Goal: Task Accomplishment & Management: Use online tool/utility

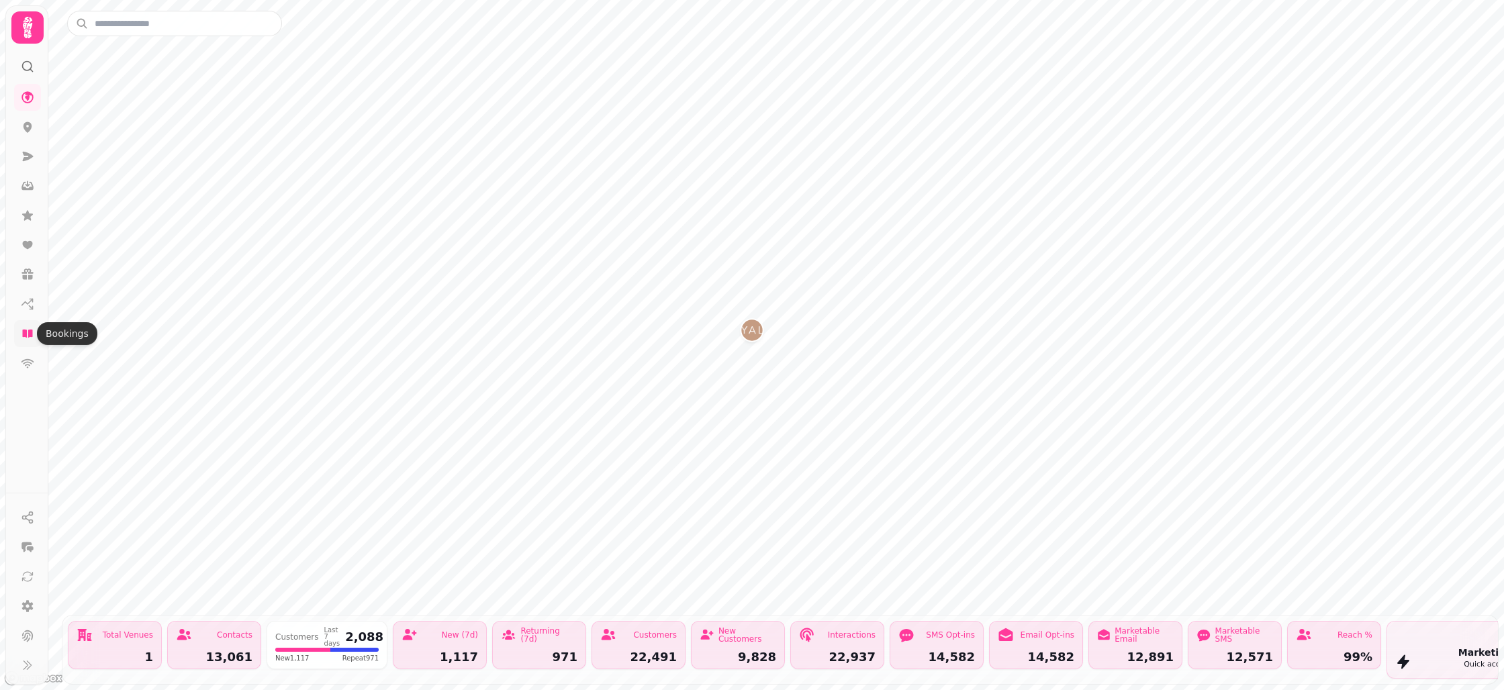
click at [29, 327] on icon at bounding box center [27, 333] width 13 height 13
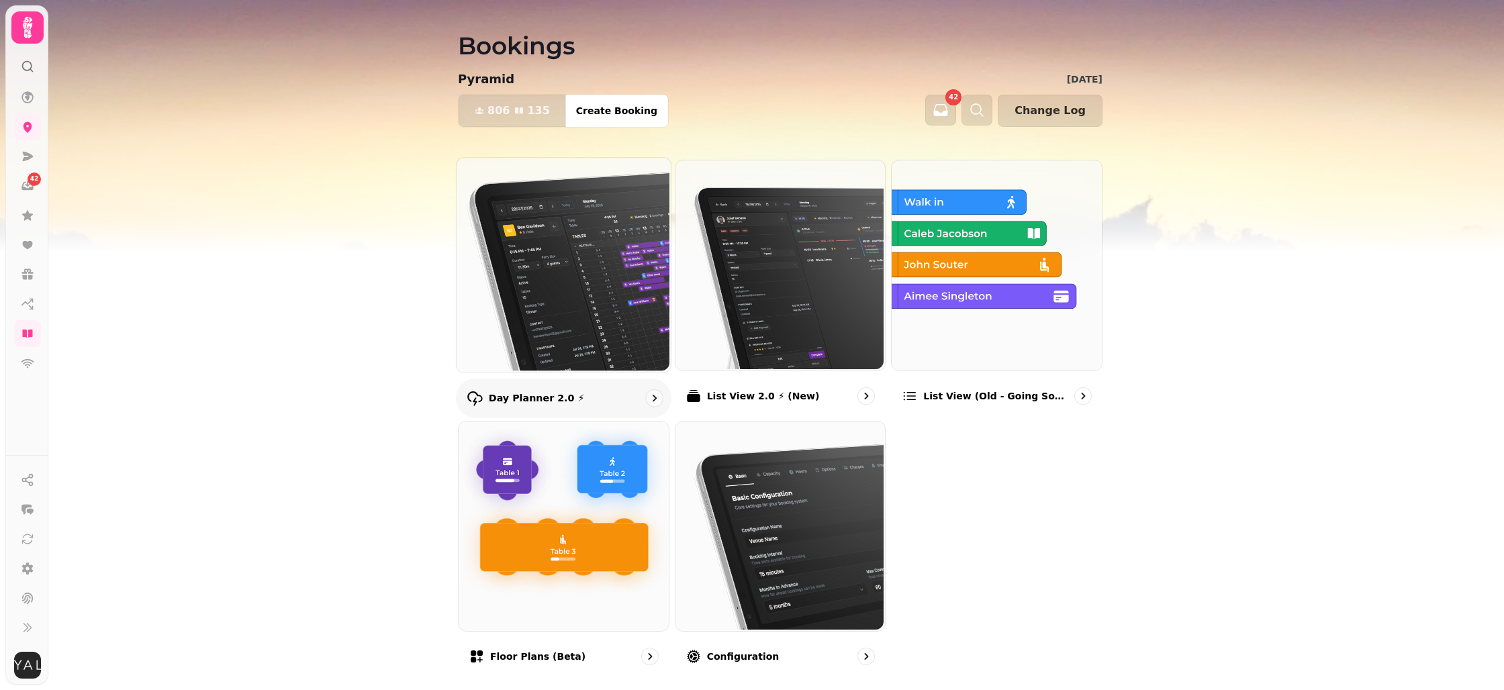
click at [602, 284] on img at bounding box center [562, 263] width 214 height 214
